Goal: Check status: Check status

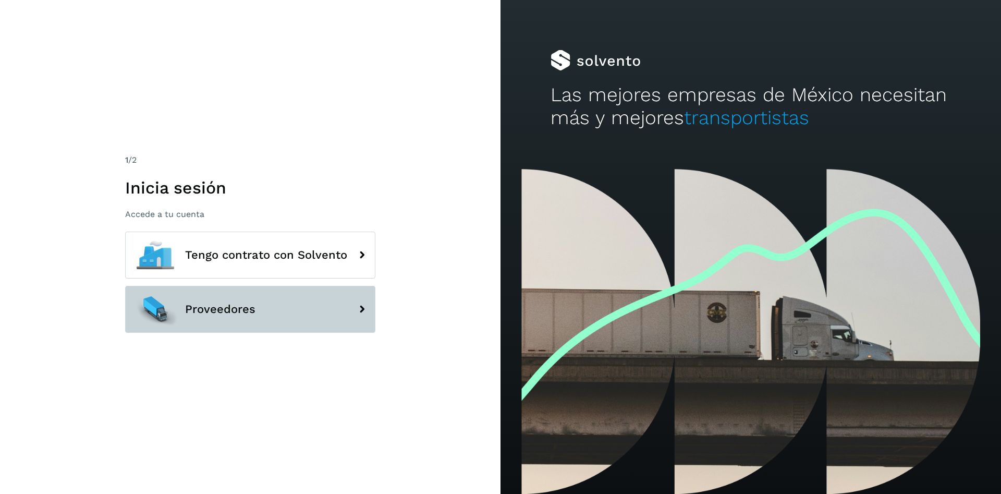
click at [351, 304] on icon at bounding box center [361, 309] width 21 height 21
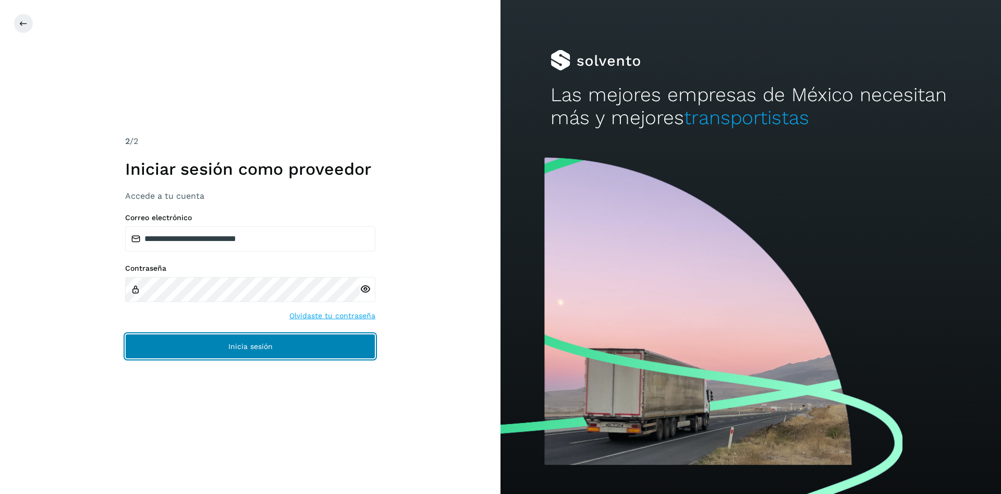
click at [355, 348] on button "Inicia sesión" at bounding box center [250, 346] width 250 height 25
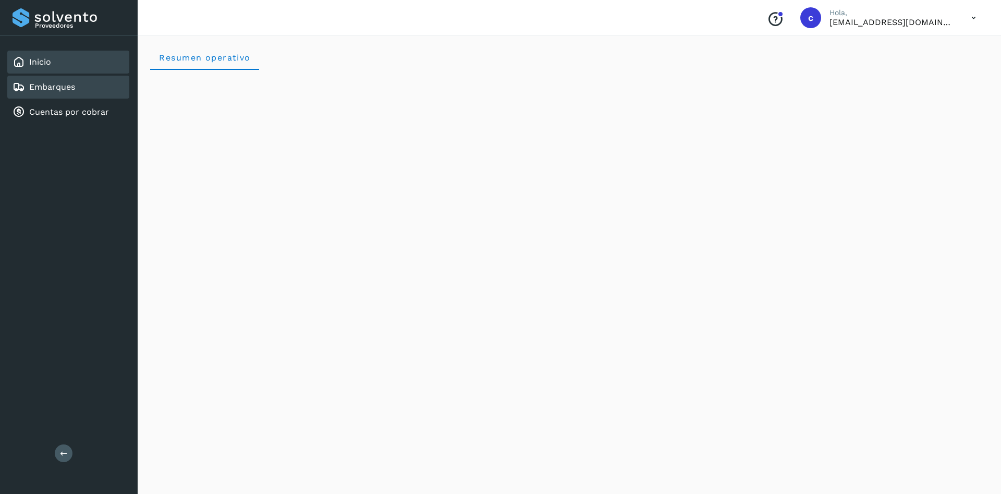
click at [78, 91] on div "Embarques" at bounding box center [68, 87] width 122 height 23
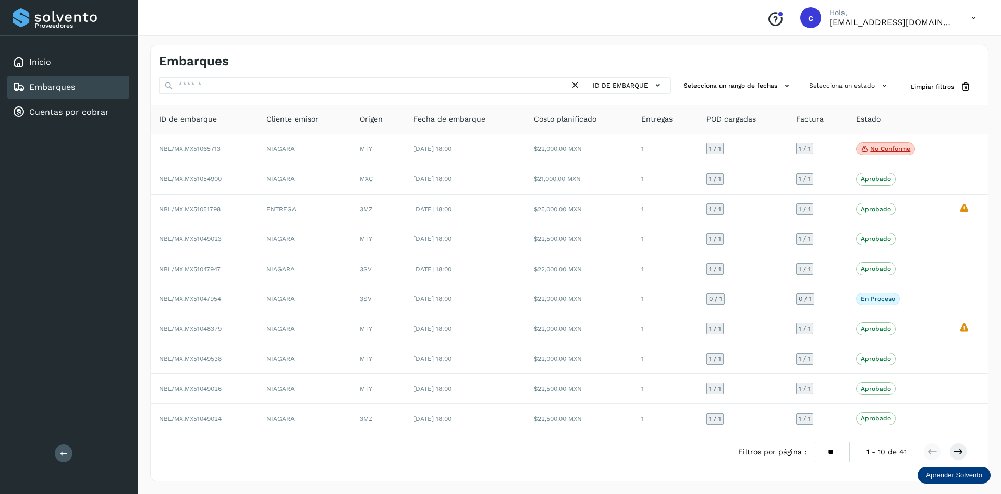
click at [871, 117] on span "Estado" at bounding box center [868, 119] width 25 height 11
click at [960, 453] on icon at bounding box center [958, 451] width 10 height 10
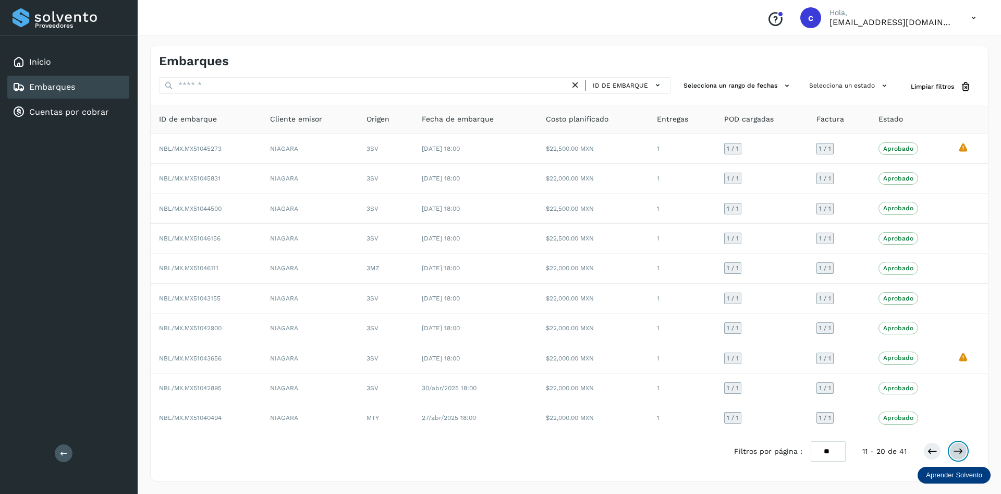
click at [960, 453] on icon at bounding box center [958, 451] width 10 height 10
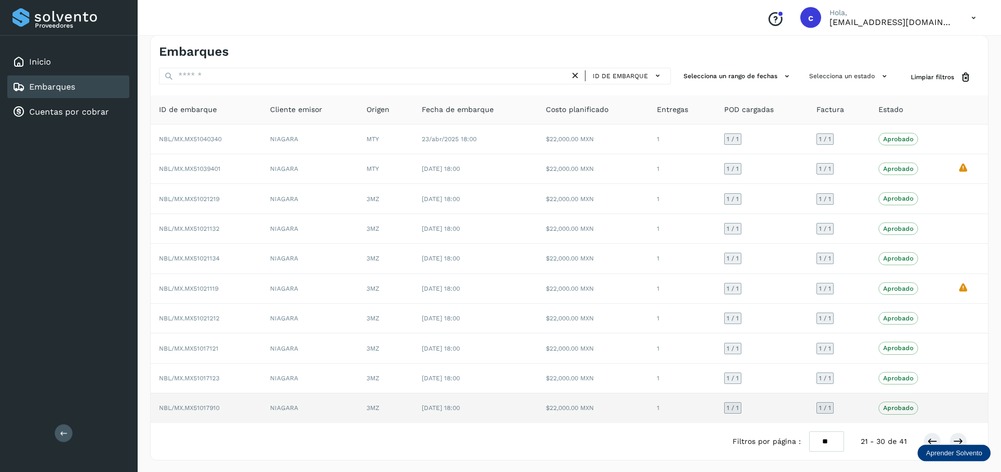
scroll to position [11, 0]
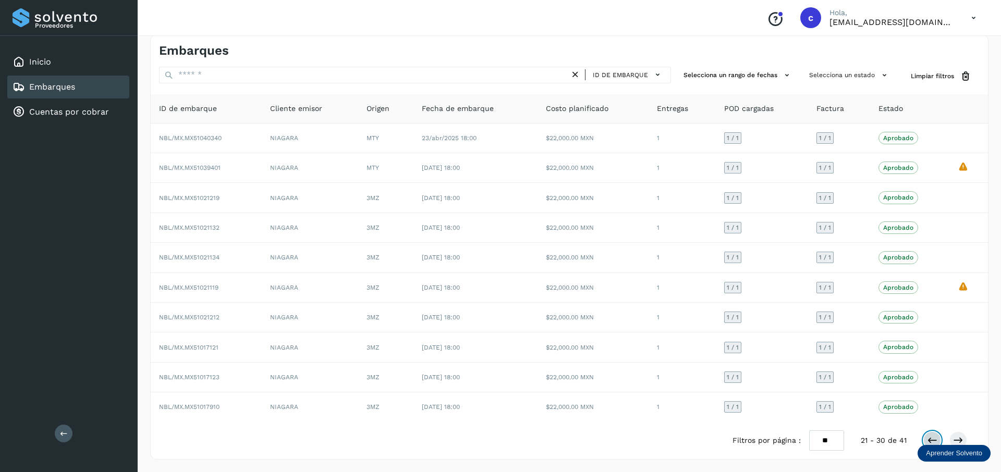
click at [934, 443] on icon at bounding box center [932, 440] width 10 height 10
click at [929, 439] on icon at bounding box center [932, 440] width 10 height 10
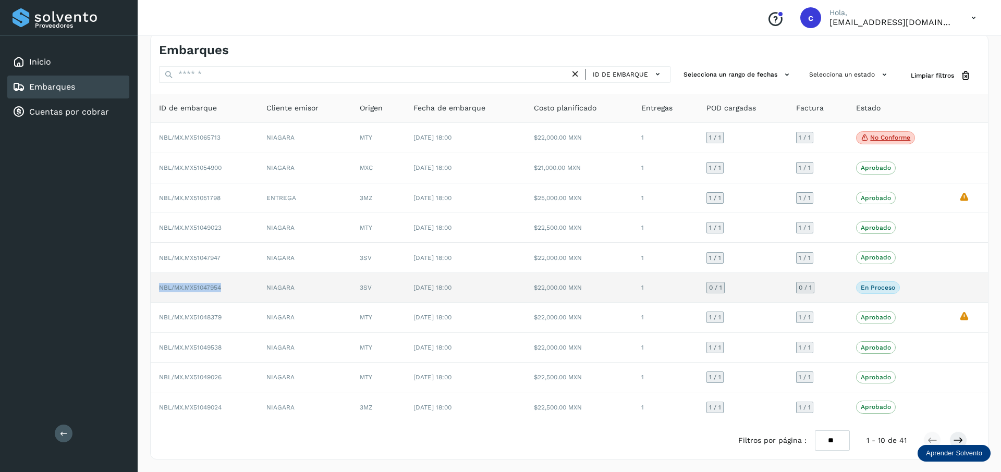
drag, startPoint x: 159, startPoint y: 289, endPoint x: 226, endPoint y: 289, distance: 67.3
click at [226, 289] on td "NBL/MX.MX51047954" at bounding box center [204, 288] width 107 height 30
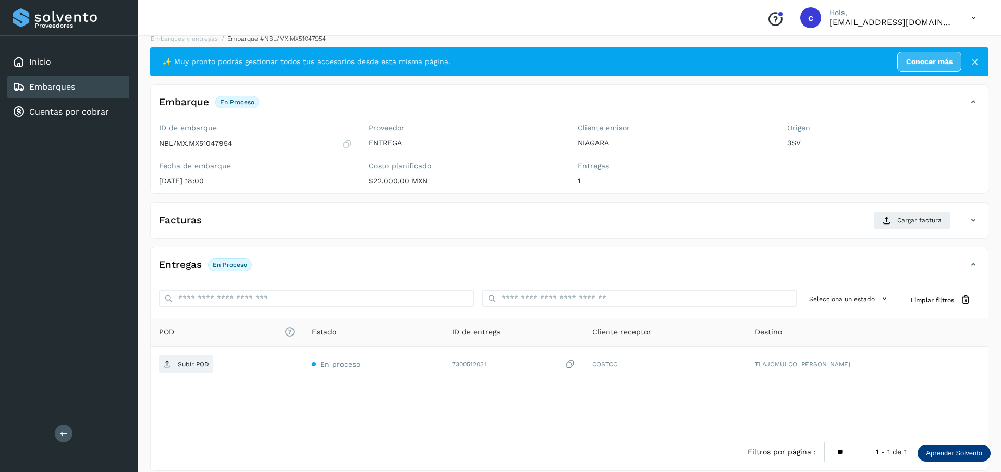
click at [68, 92] on div "Embarques" at bounding box center [44, 87] width 63 height 13
